Goal: Information Seeking & Learning: Find specific fact

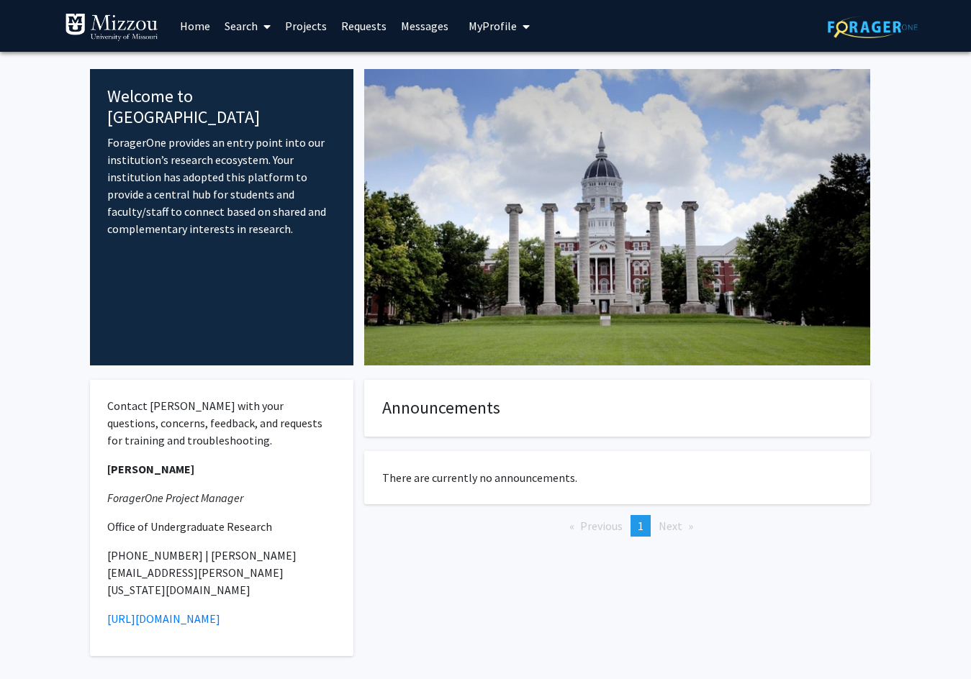
click at [494, 27] on span "My Profile" at bounding box center [492, 26] width 48 height 14
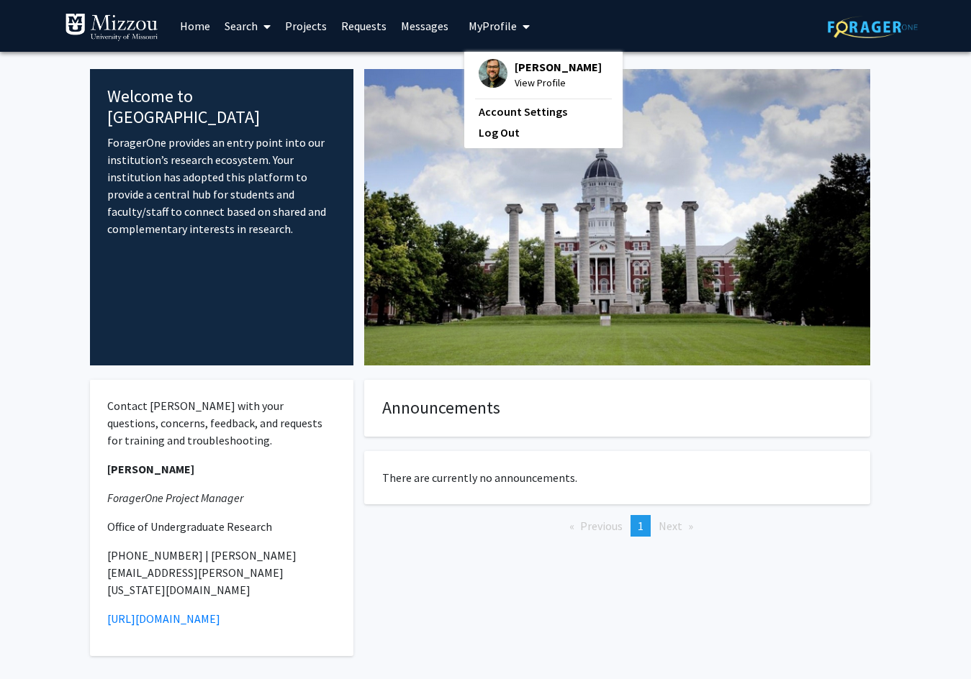
click at [518, 74] on span "[PERSON_NAME]" at bounding box center [557, 67] width 87 height 16
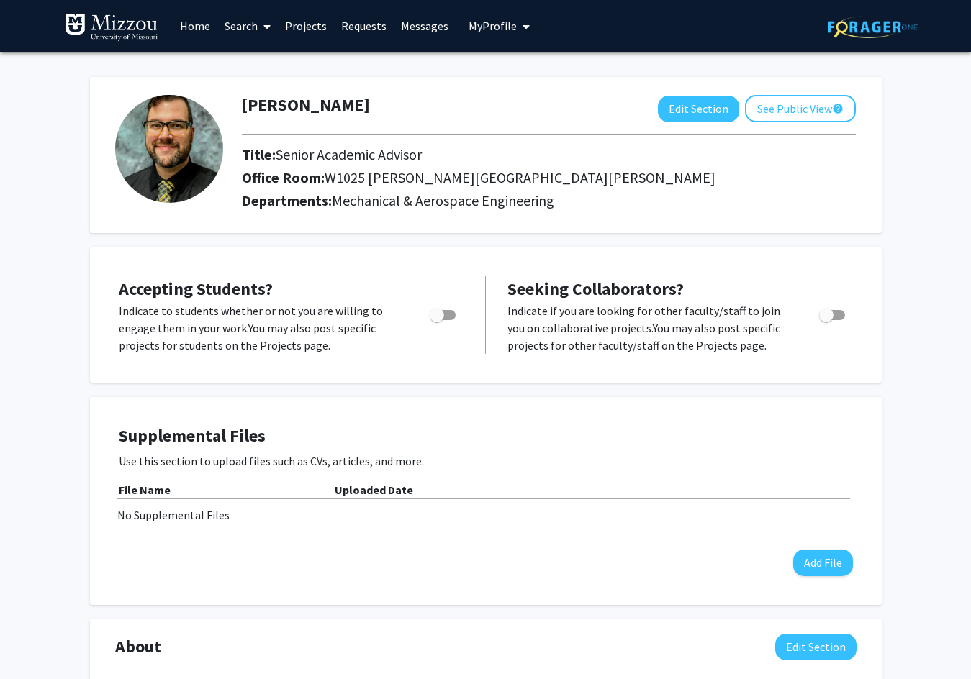
click at [271, 29] on icon at bounding box center [266, 27] width 7 height 12
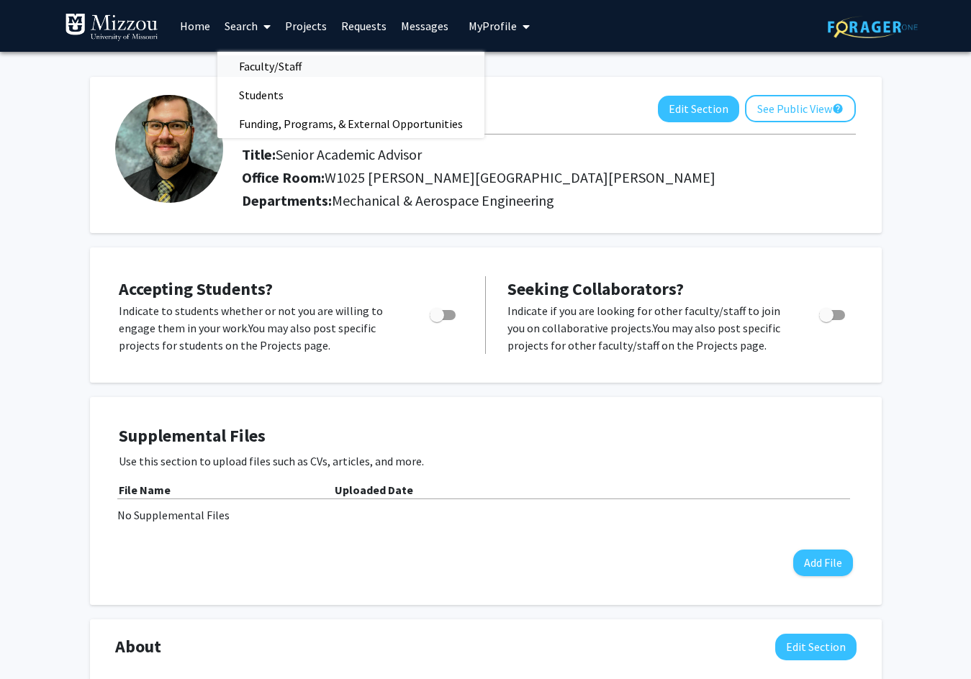
click at [268, 70] on span "Faculty/Staff" at bounding box center [270, 66] width 106 height 29
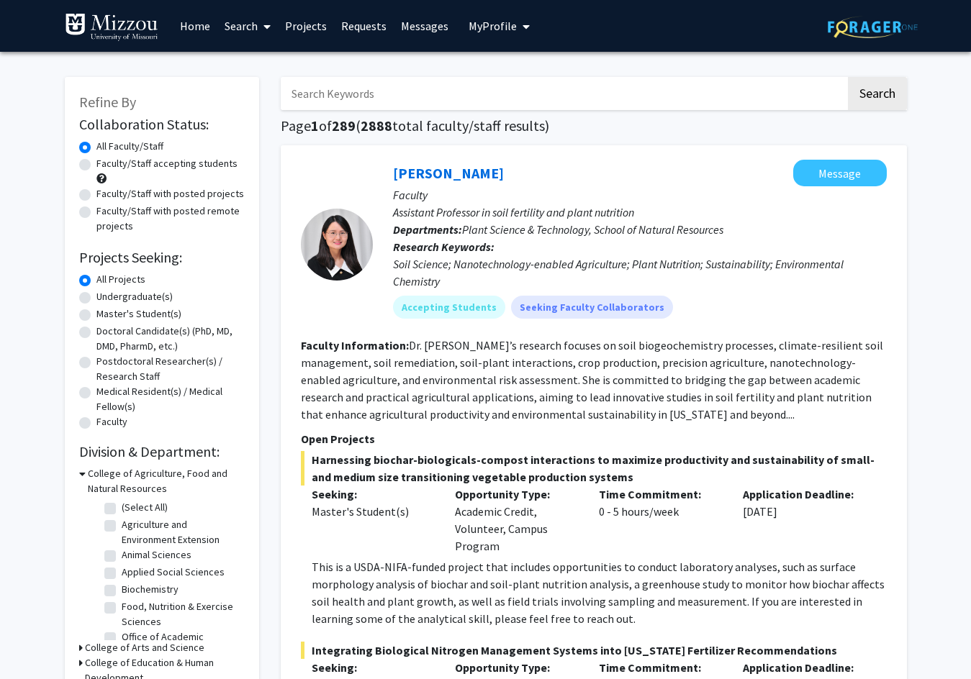
click at [369, 93] on input "Search Keywords" at bounding box center [563, 93] width 565 height 33
type input "[PERSON_NAME]"
click at [848, 77] on button "Search" at bounding box center [877, 93] width 59 height 33
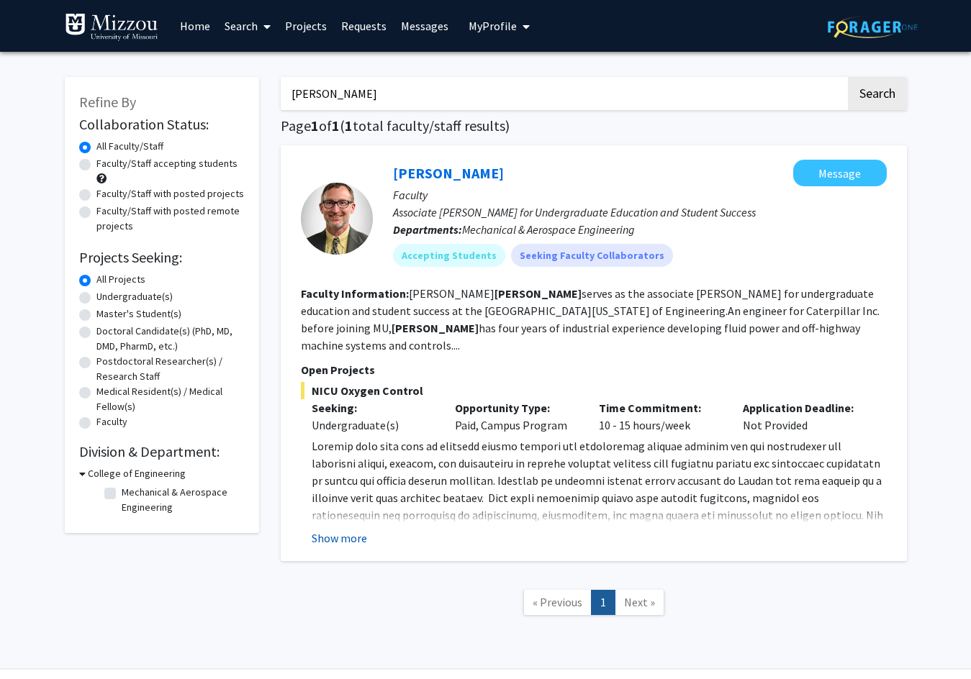
click at [350, 530] on button "Show more" at bounding box center [339, 538] width 55 height 17
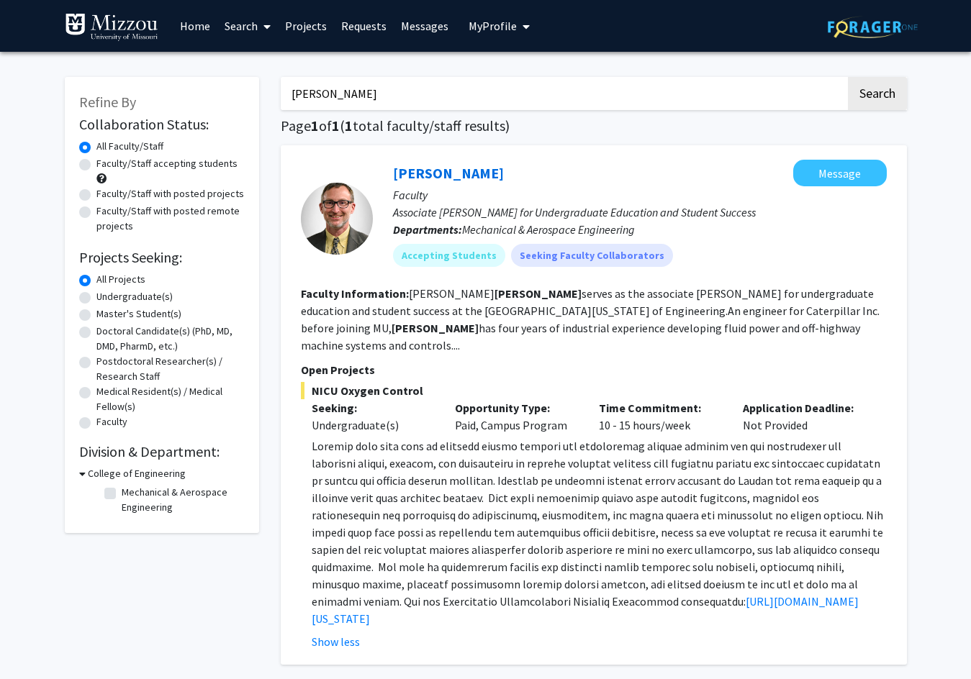
drag, startPoint x: 435, startPoint y: 101, endPoint x: 163, endPoint y: 106, distance: 272.0
click at [163, 106] on div "Refine By Collaboration Status: Collaboration Status All Faculty/Staff Collabor…" at bounding box center [485, 406] width 863 height 686
